Goal: Information Seeking & Learning: Learn about a topic

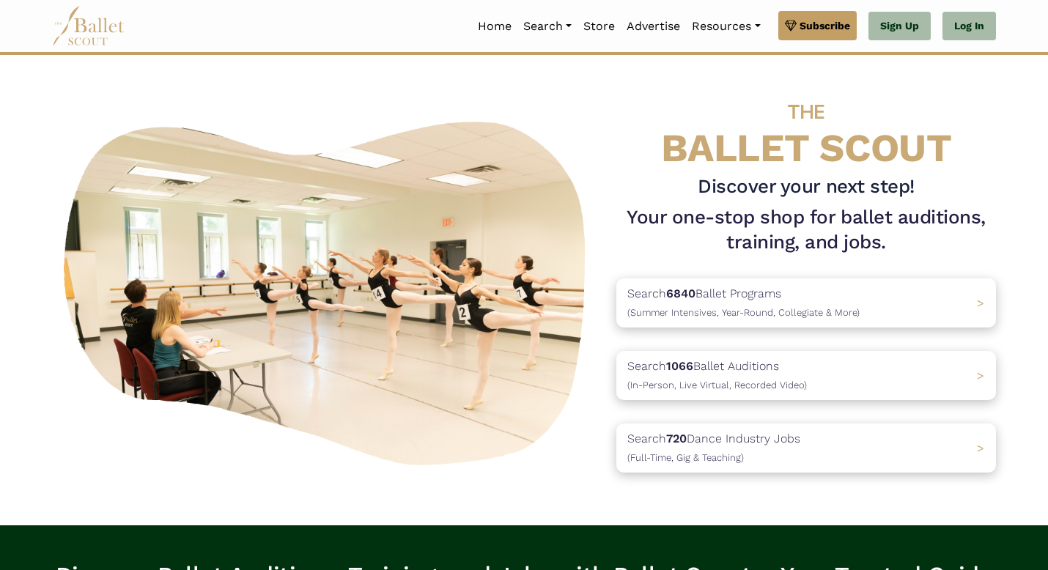
scroll to position [97, 0]
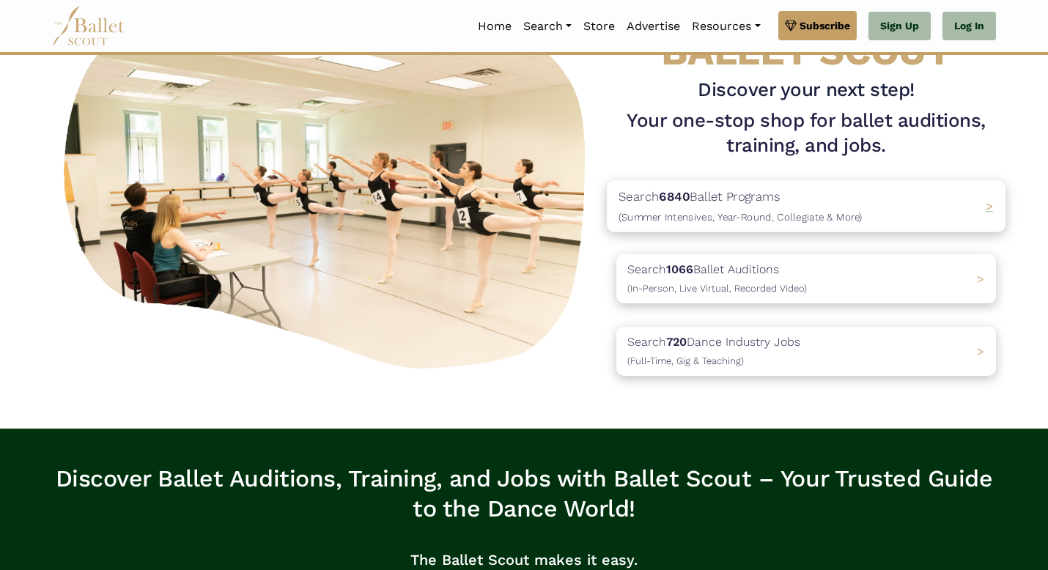
click at [730, 214] on span "(Summer Intensives, Year-Round, Collegiate & More)" at bounding box center [741, 217] width 244 height 12
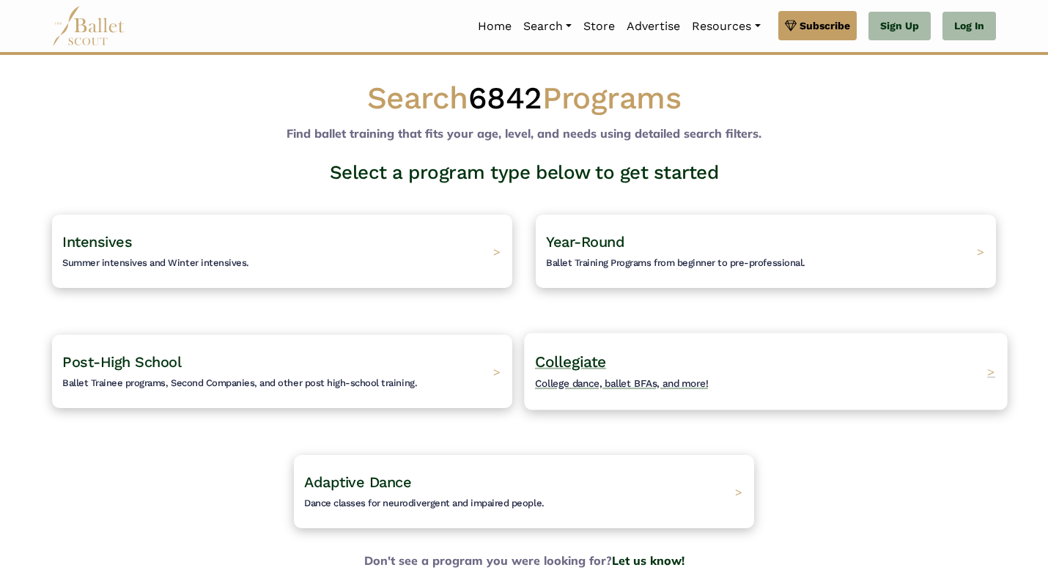
click at [584, 364] on span "Collegiate" at bounding box center [570, 362] width 71 height 18
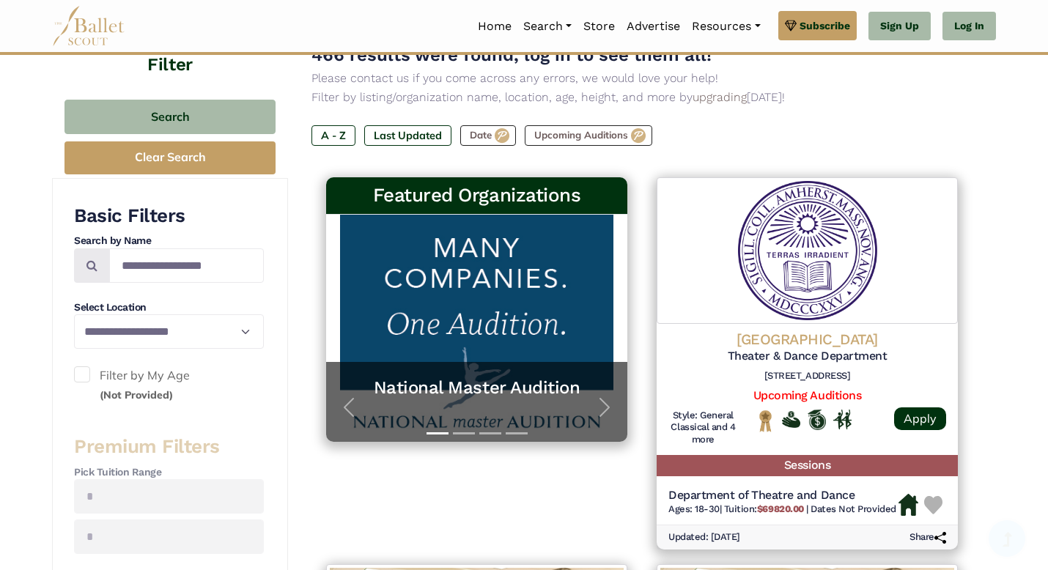
scroll to position [163, 0]
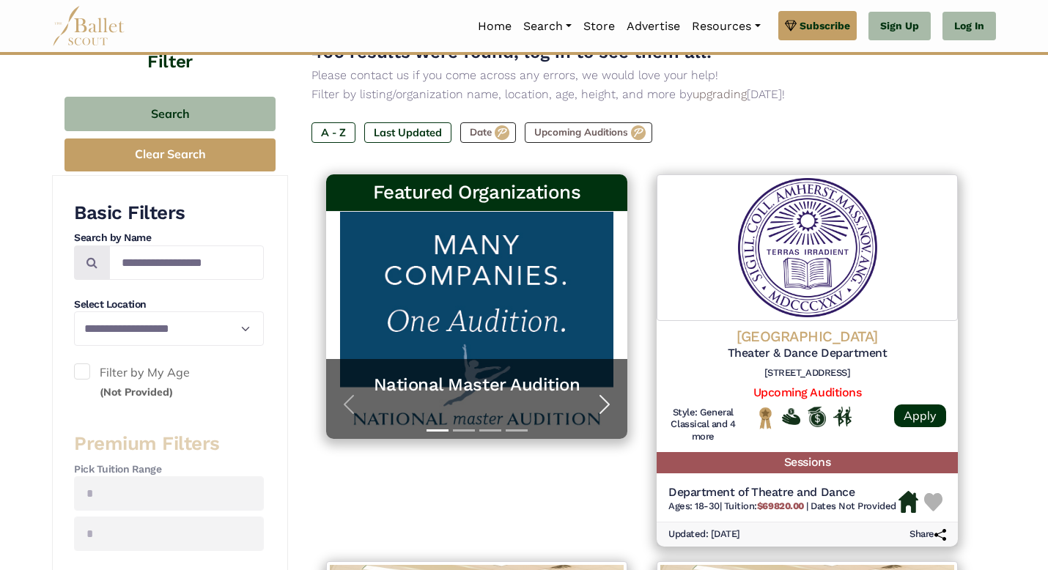
click at [606, 399] on span "button" at bounding box center [604, 404] width 23 height 23
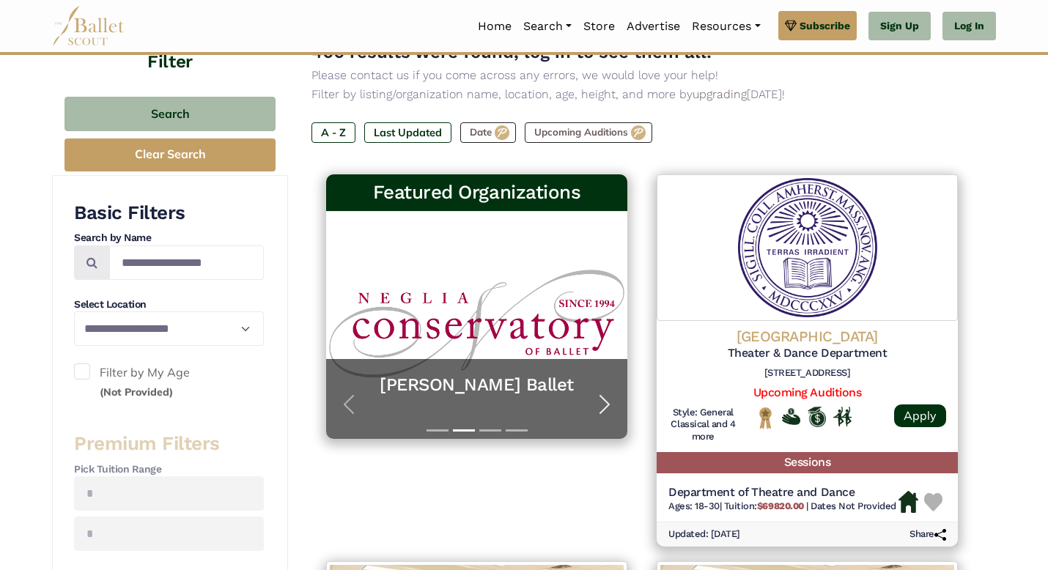
click at [606, 399] on span "button" at bounding box center [604, 404] width 23 height 23
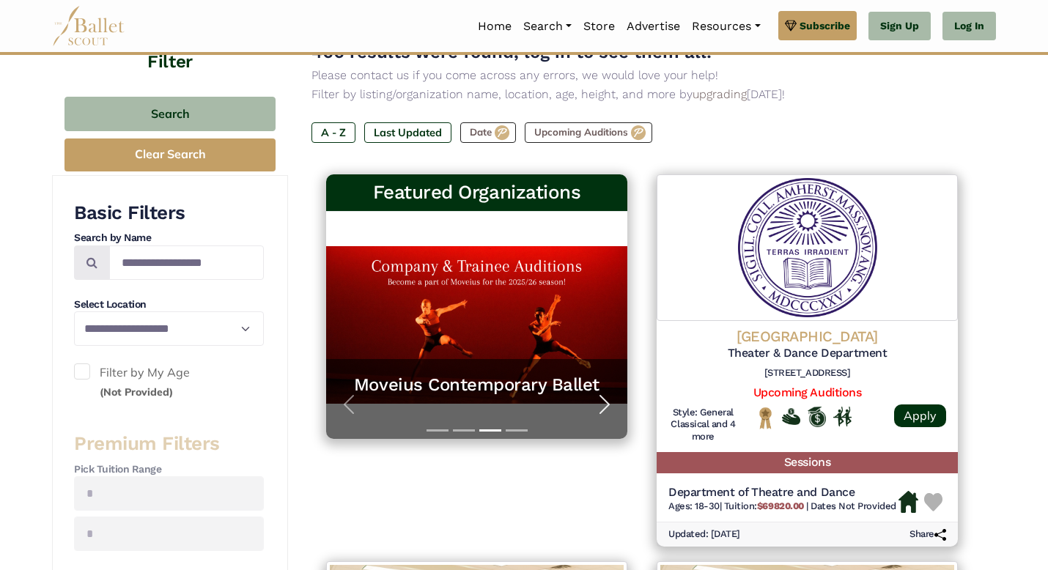
click at [606, 399] on span "button" at bounding box center [604, 404] width 23 height 23
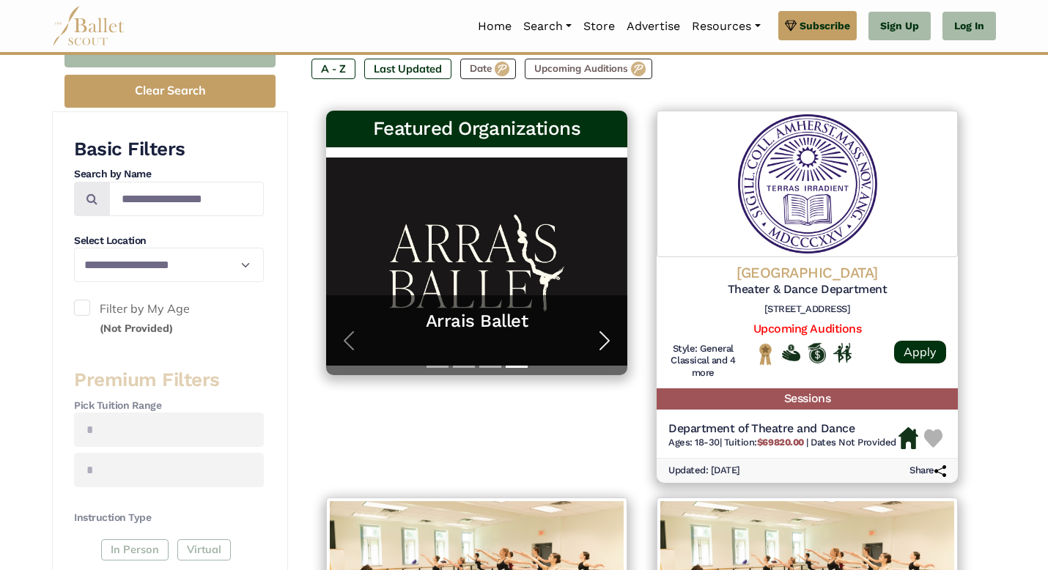
scroll to position [230, 0]
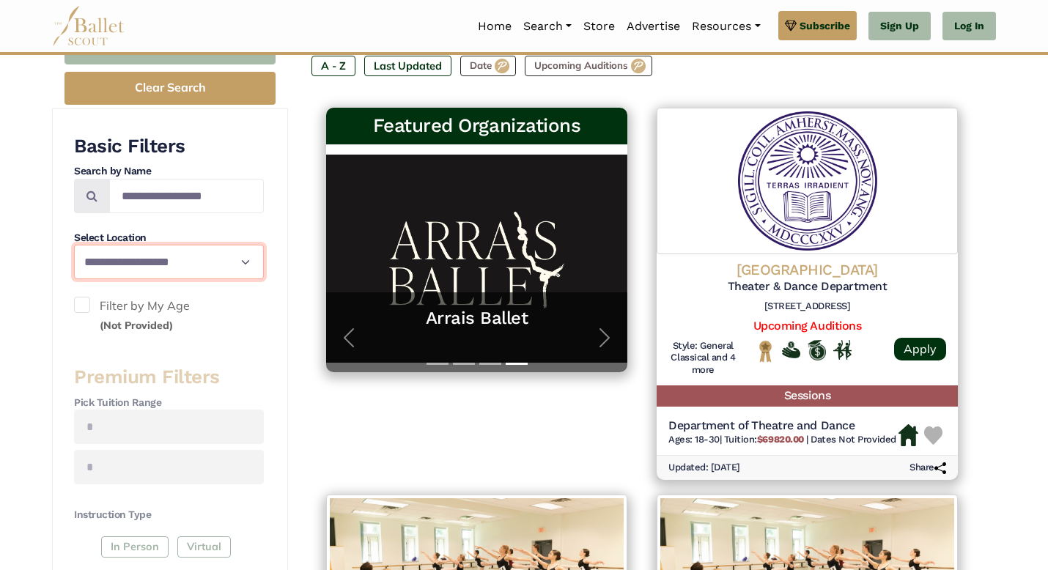
click at [212, 268] on select "**********" at bounding box center [169, 262] width 190 height 34
click at [84, 306] on span at bounding box center [82, 305] width 16 height 16
click at [84, 307] on span at bounding box center [82, 305] width 16 height 16
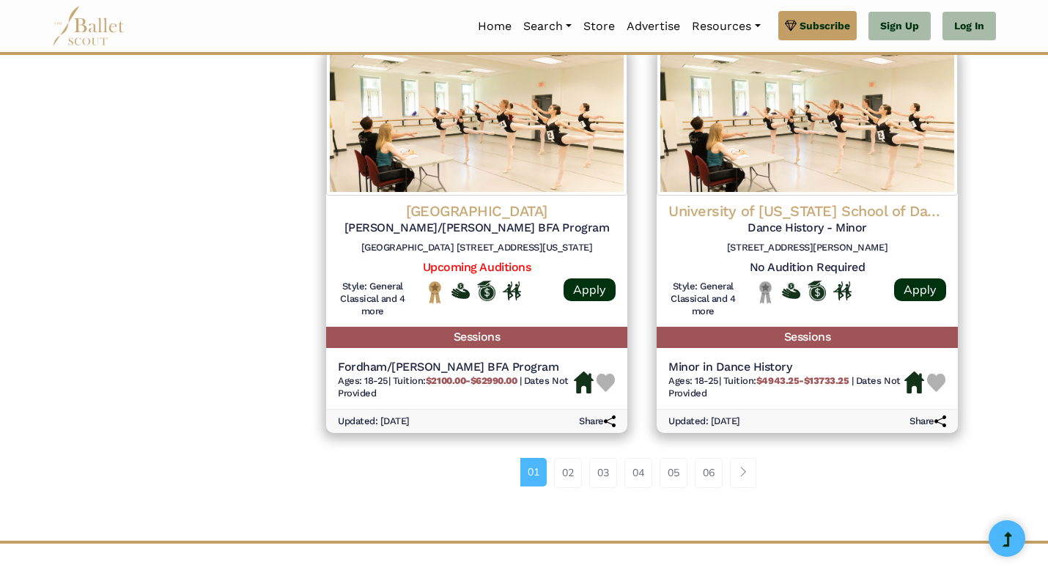
scroll to position [1906, 0]
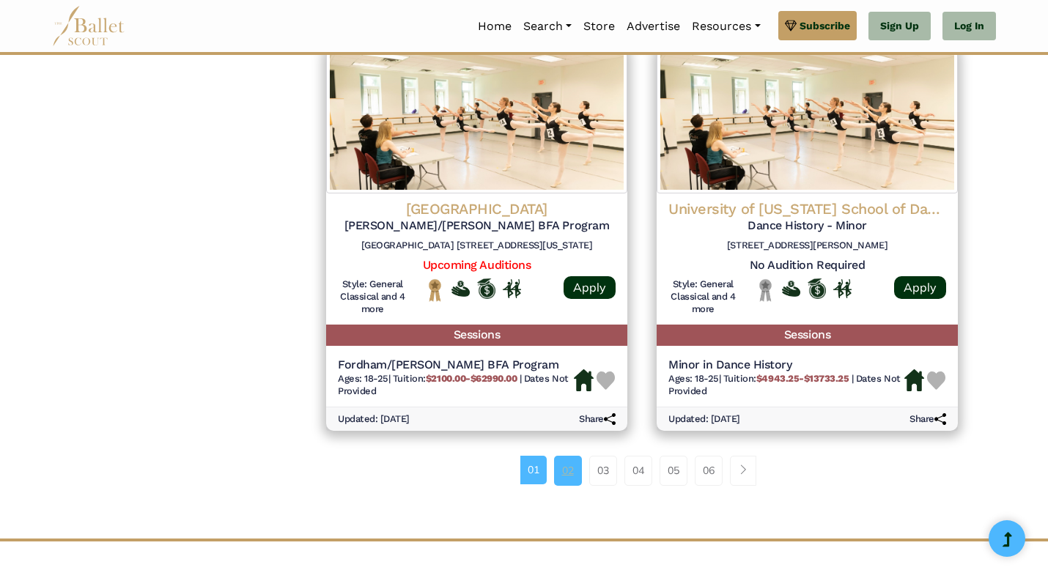
click at [568, 467] on link "02" at bounding box center [568, 470] width 28 height 29
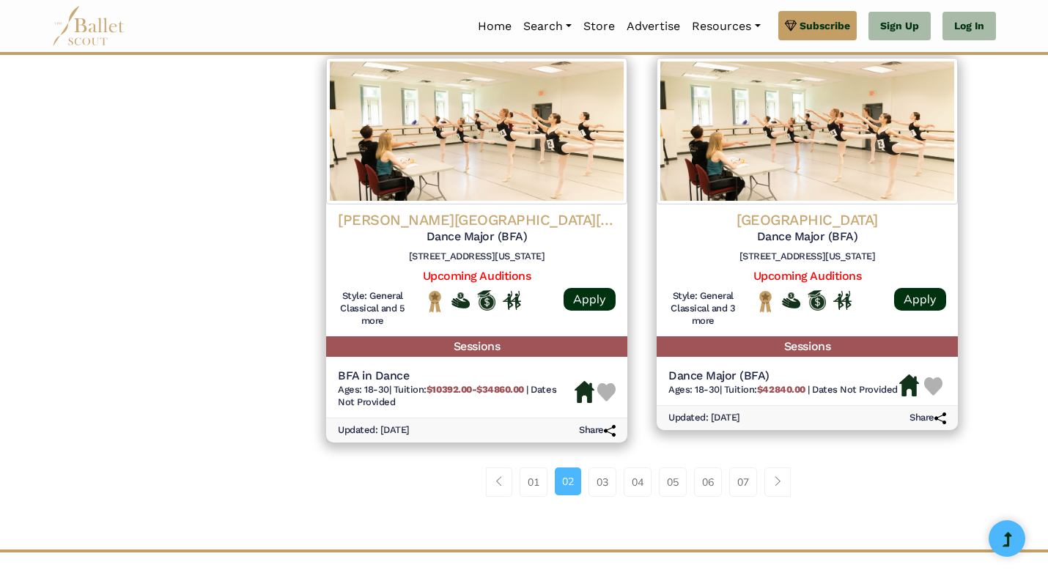
scroll to position [1852, 0]
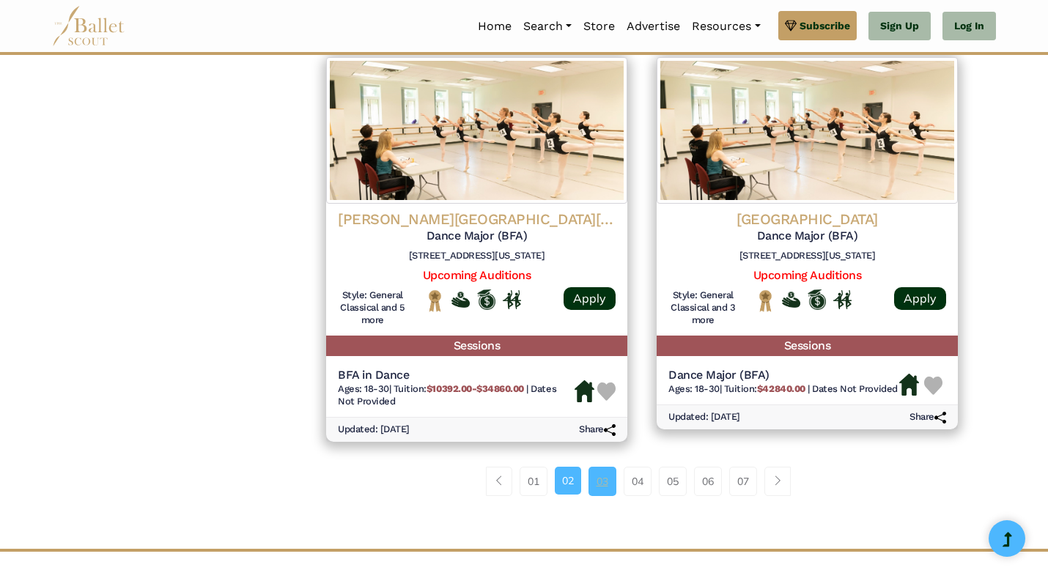
click at [605, 482] on link "03" at bounding box center [603, 481] width 28 height 29
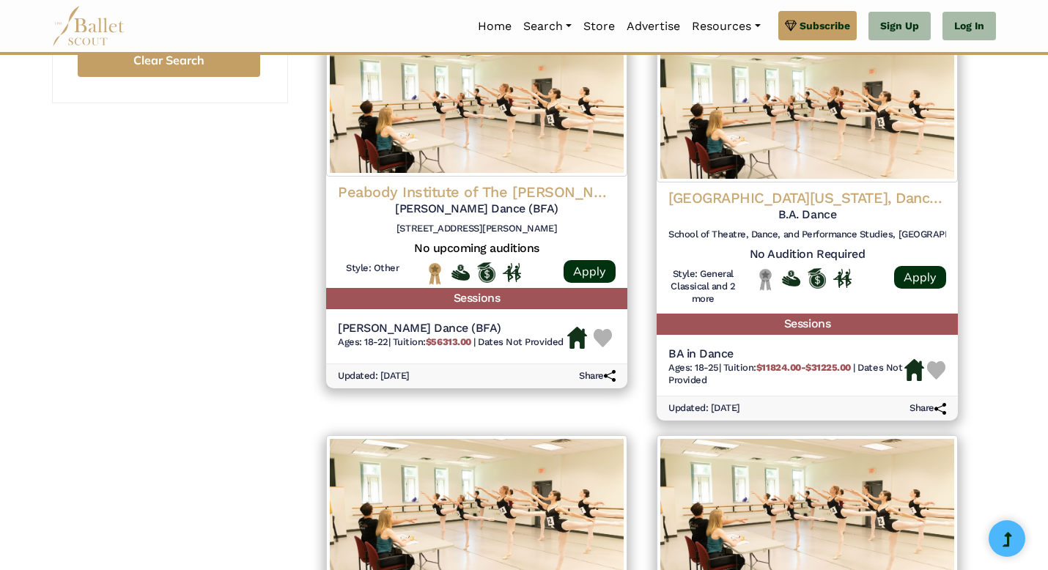
scroll to position [1090, 0]
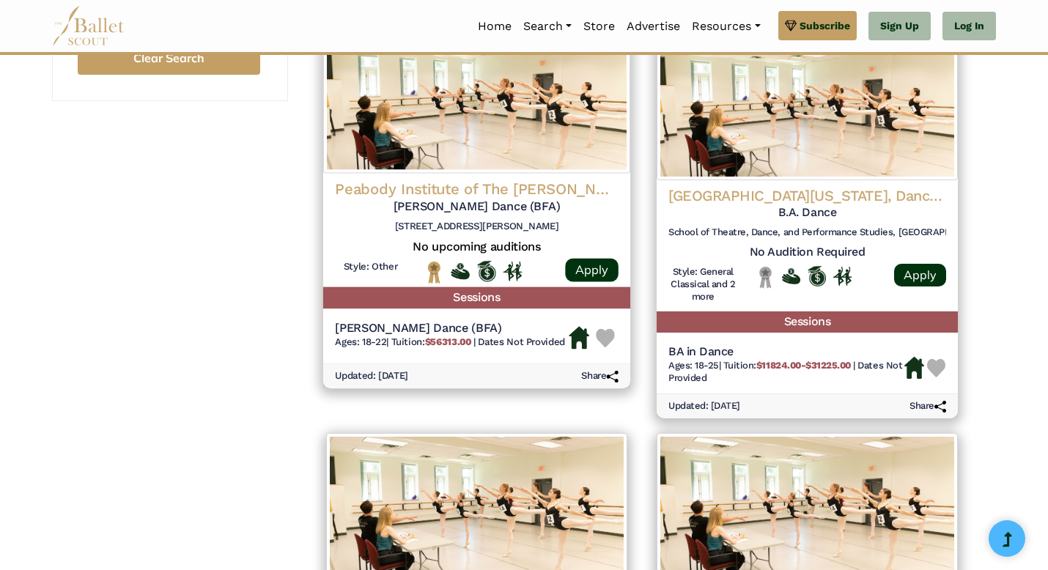
click at [504, 179] on div "Peabody Institute of The Johns Hopkins University Johns Hopkins Peabody Dance (…" at bounding box center [476, 231] width 307 height 114
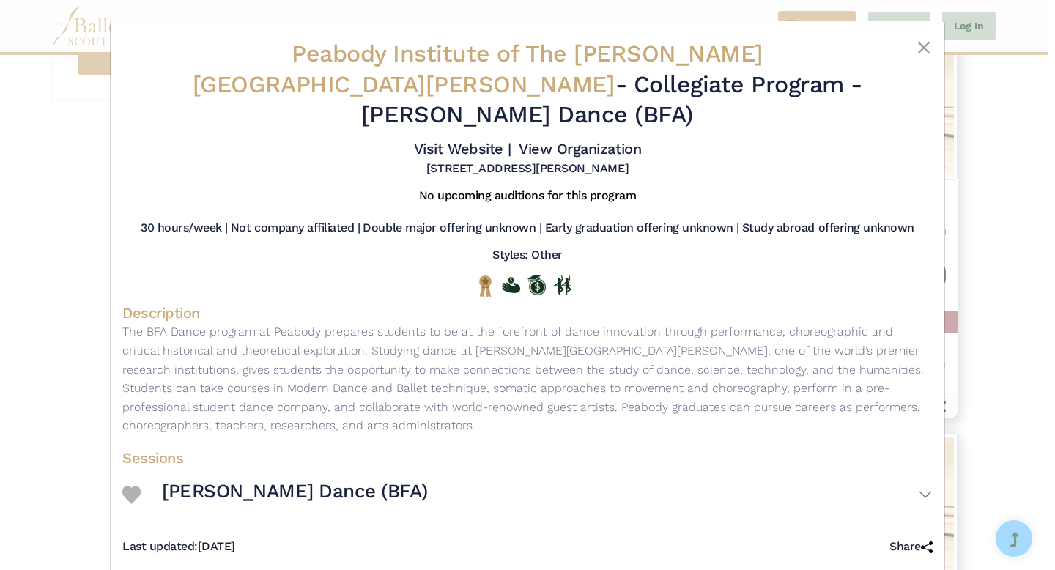
click at [134, 486] on img at bounding box center [131, 495] width 18 height 18
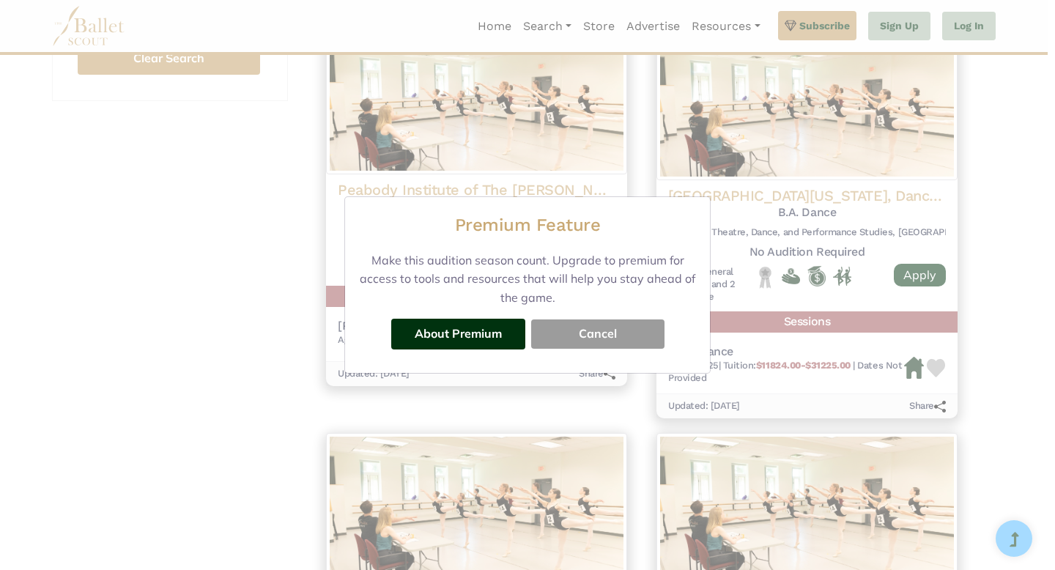
click at [600, 326] on button "Cancel" at bounding box center [597, 334] width 133 height 29
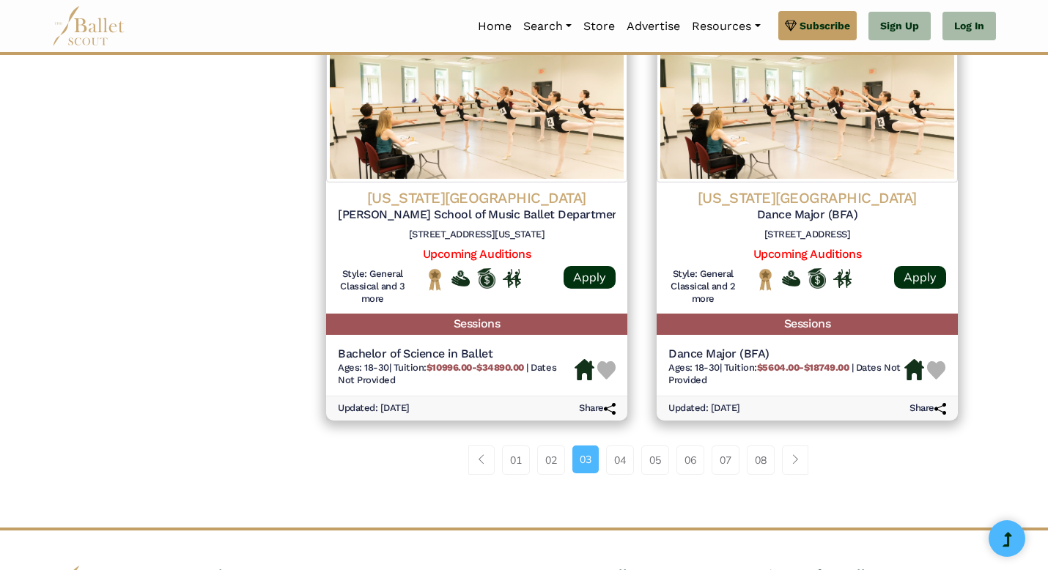
scroll to position [1900, 0]
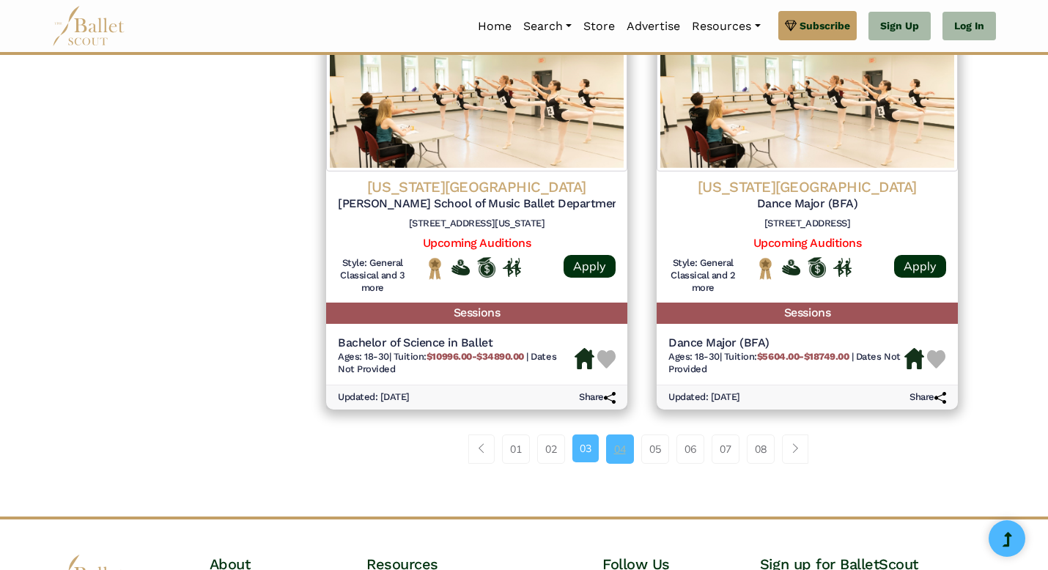
click at [625, 454] on link "04" at bounding box center [620, 449] width 28 height 29
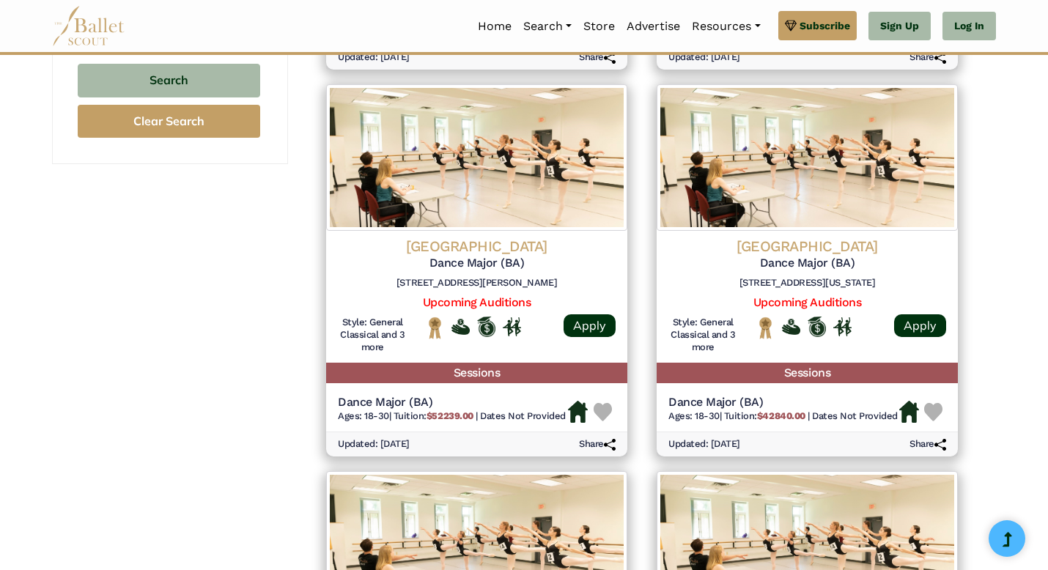
scroll to position [1033, 0]
